Goal: Task Accomplishment & Management: Manage account settings

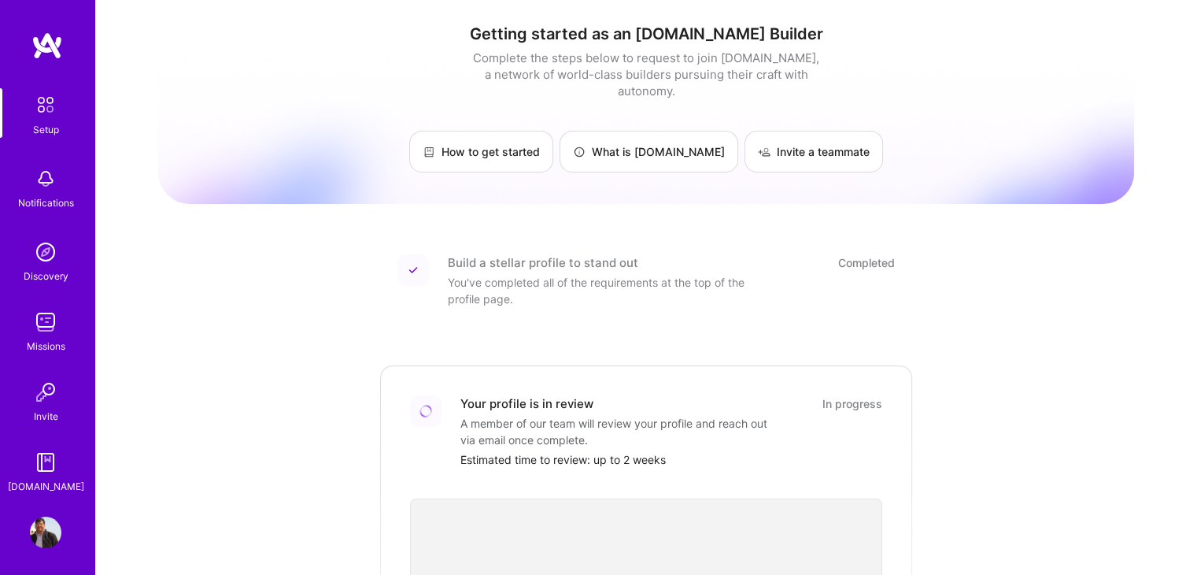
click at [44, 541] on img at bounding box center [45, 531] width 31 height 31
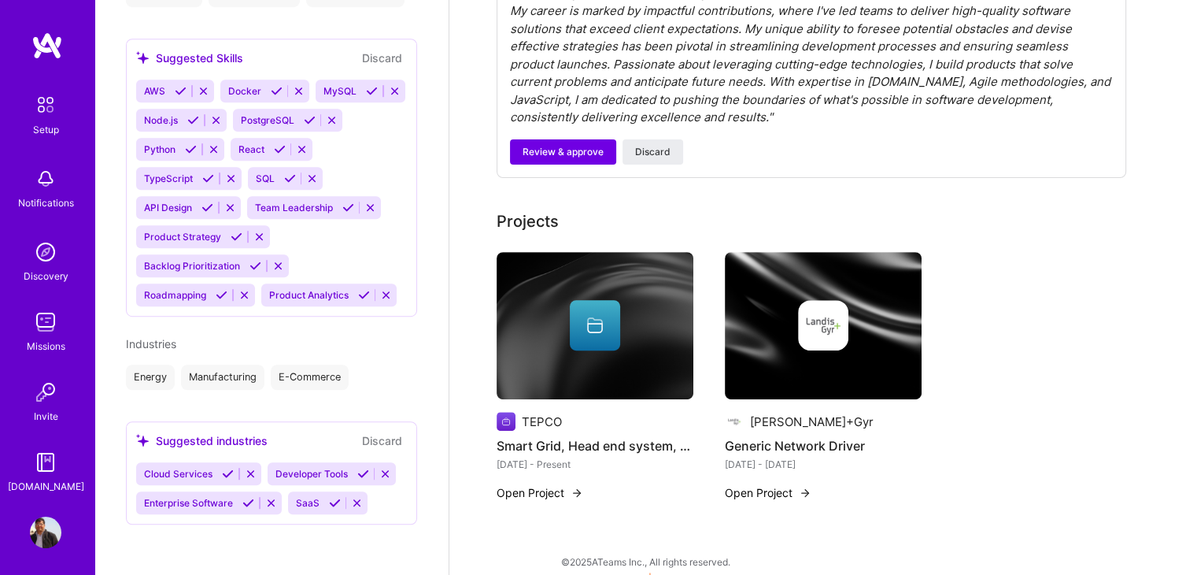
scroll to position [584, 0]
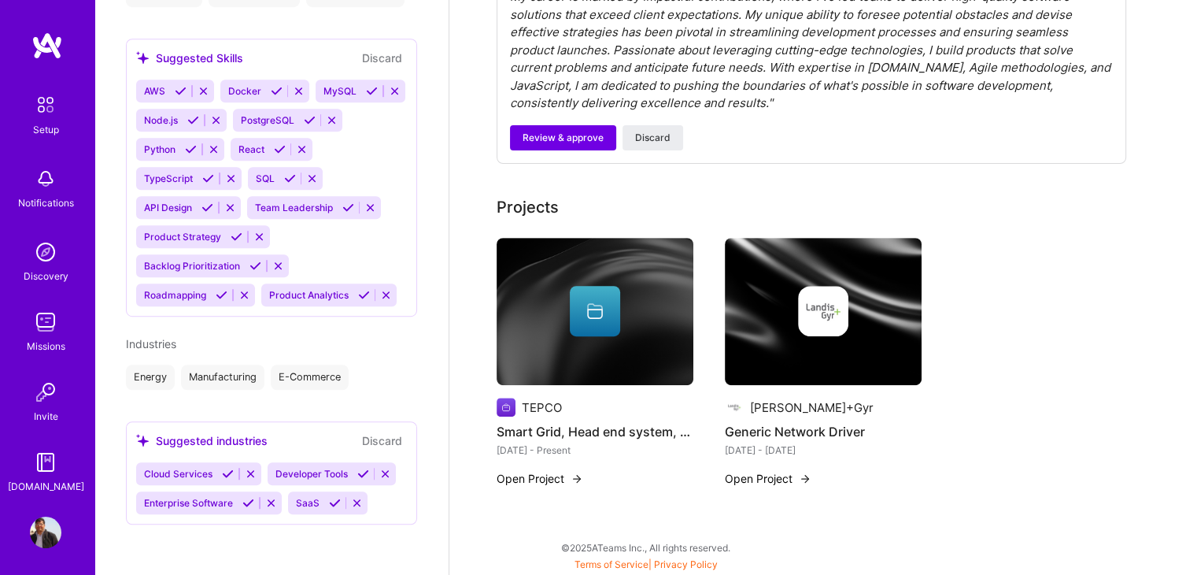
click at [249, 504] on icon at bounding box center [248, 503] width 12 height 12
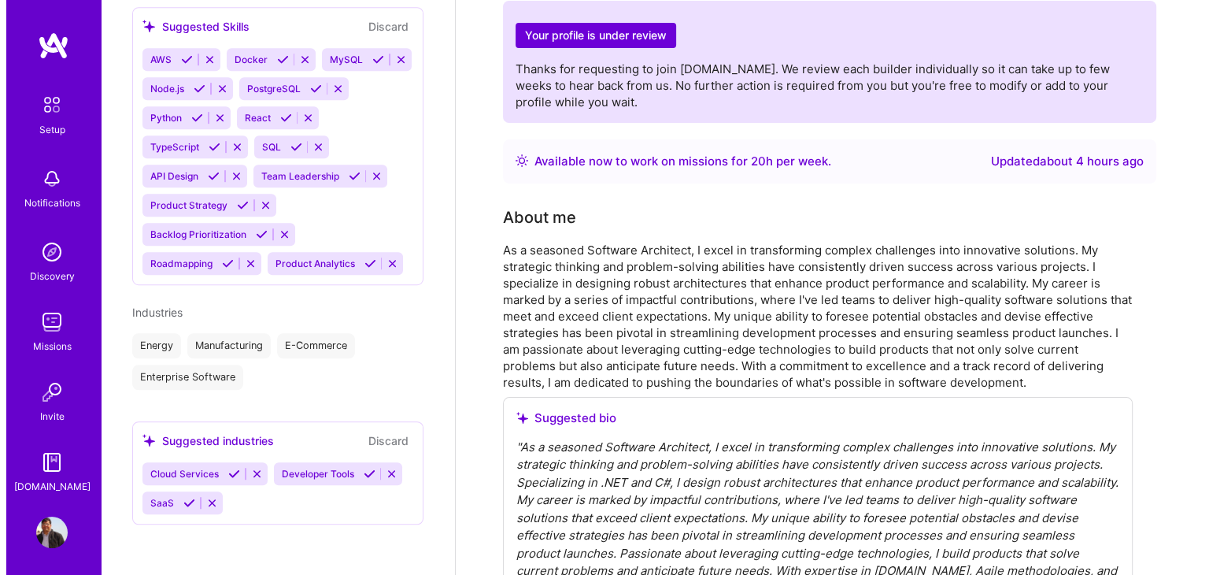
scroll to position [0, 0]
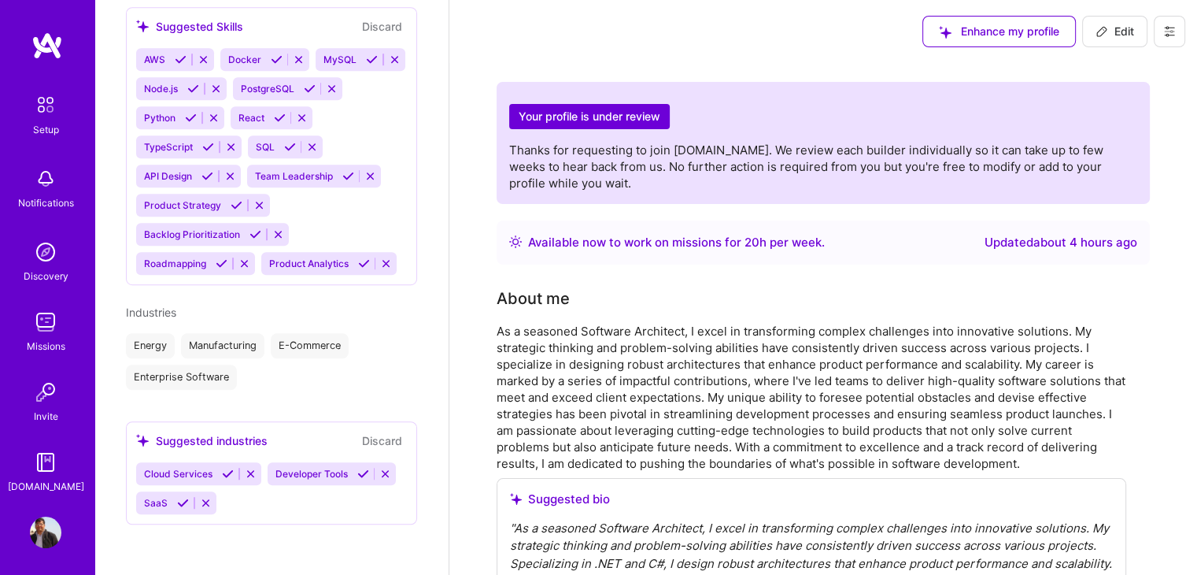
click at [1174, 37] on icon at bounding box center [1169, 31] width 13 height 13
click at [1108, 152] on button "Log Out" at bounding box center [1126, 148] width 118 height 40
